Goal: Navigation & Orientation: Find specific page/section

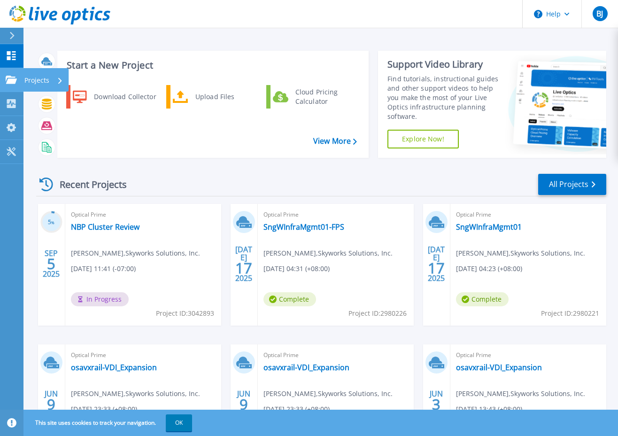
click at [18, 74] on link "Projects Projects" at bounding box center [11, 80] width 23 height 24
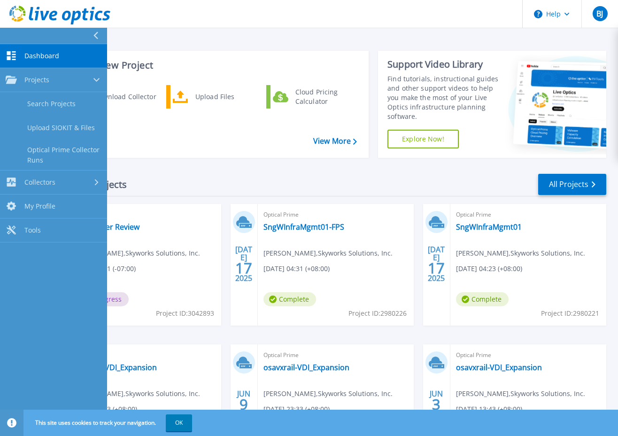
click at [15, 57] on icon at bounding box center [11, 55] width 9 height 9
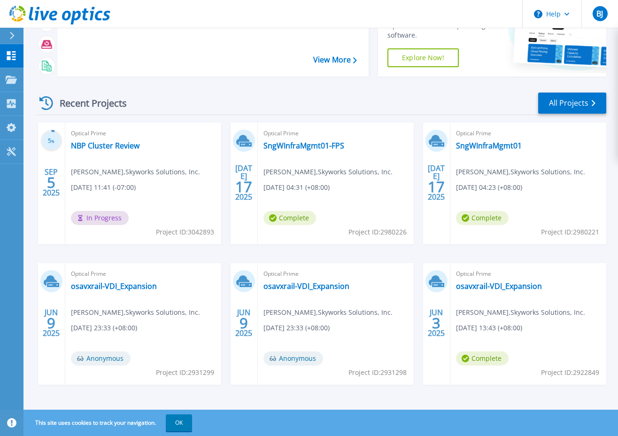
scroll to position [85, 0]
